Goal: Information Seeking & Learning: Learn about a topic

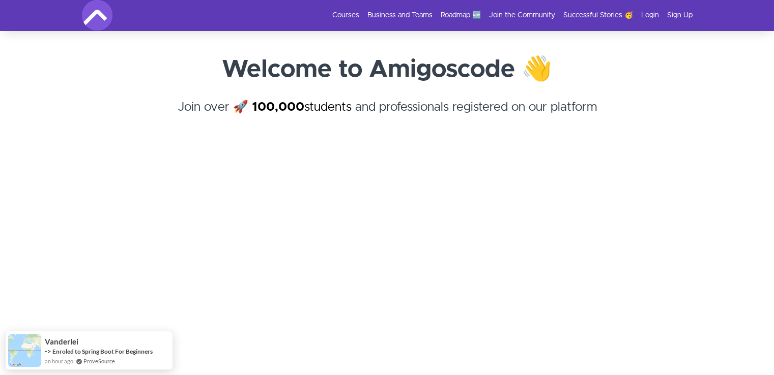
scroll to position [41, 0]
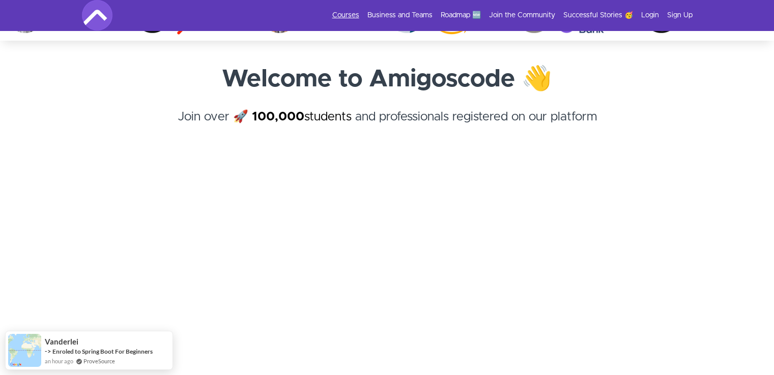
click at [349, 16] on link "Courses" at bounding box center [345, 15] width 27 height 10
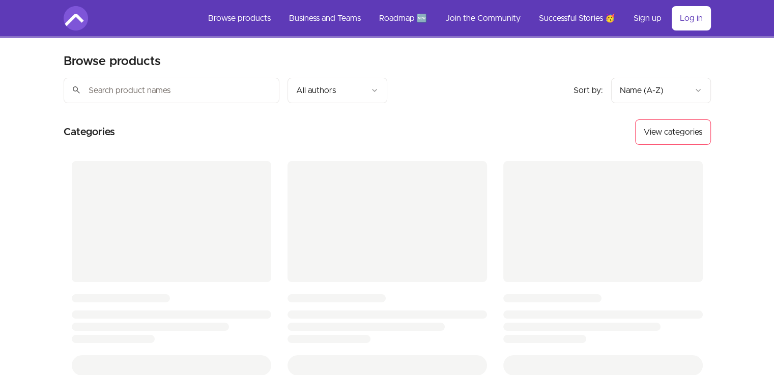
click at [166, 91] on input "search" at bounding box center [172, 90] width 216 height 25
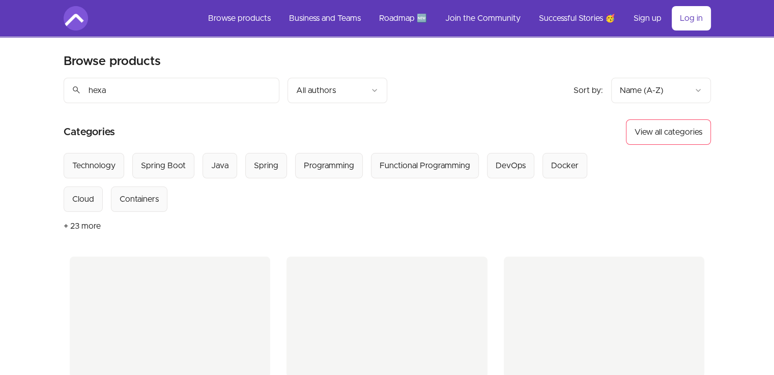
type input "hexa"
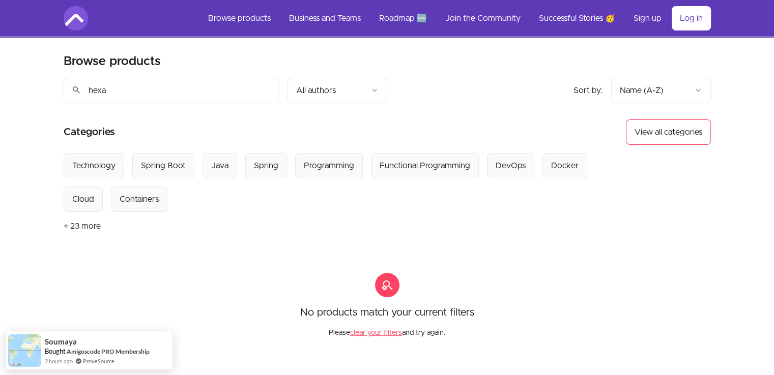
click at [77, 222] on button "+ 23 more" at bounding box center [82, 226] width 37 height 28
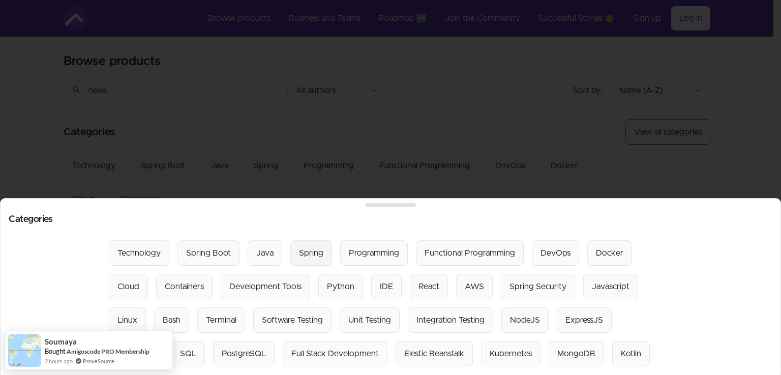
click at [303, 247] on div "Spring" at bounding box center [311, 253] width 24 height 12
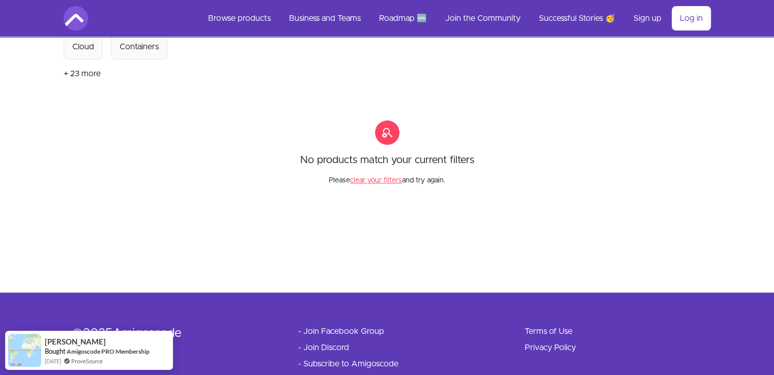
scroll to position [180, 0]
